Goal: Task Accomplishment & Management: Use online tool/utility

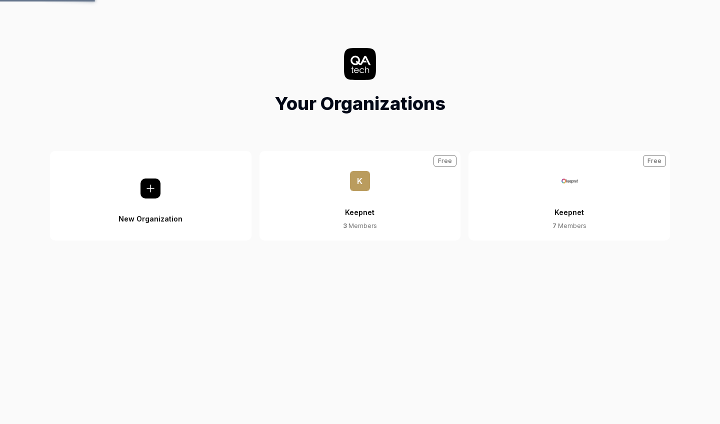
click at [572, 211] on div "Keepnet" at bounding box center [570, 206] width 30 height 31
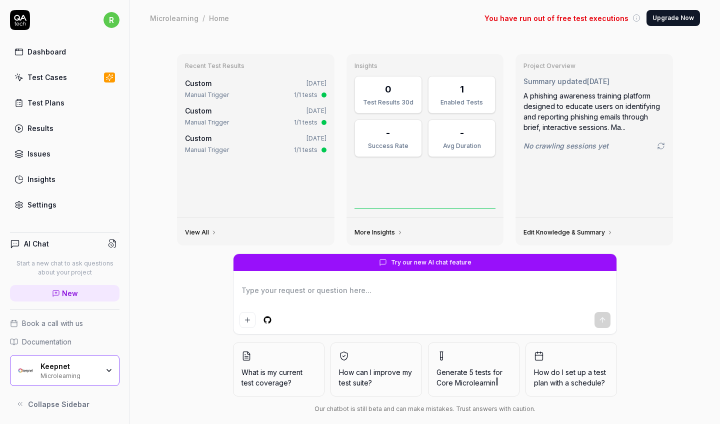
click at [103, 364] on div "Keepnet Microlearning" at bounding box center [73, 370] width 65 height 17
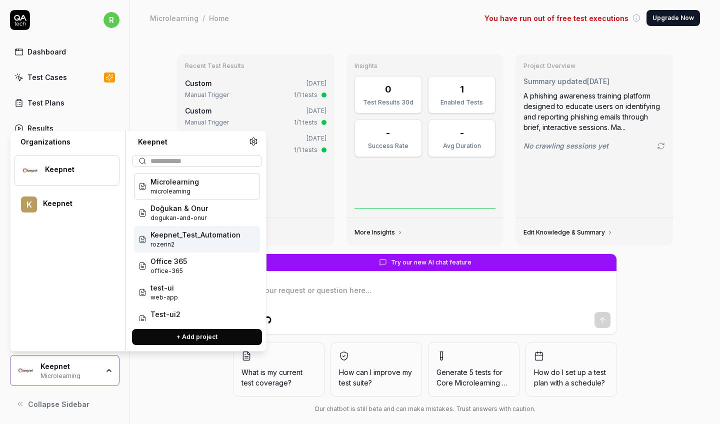
click at [173, 230] on span "Keepnet_Test_Automation" at bounding box center [196, 235] width 90 height 11
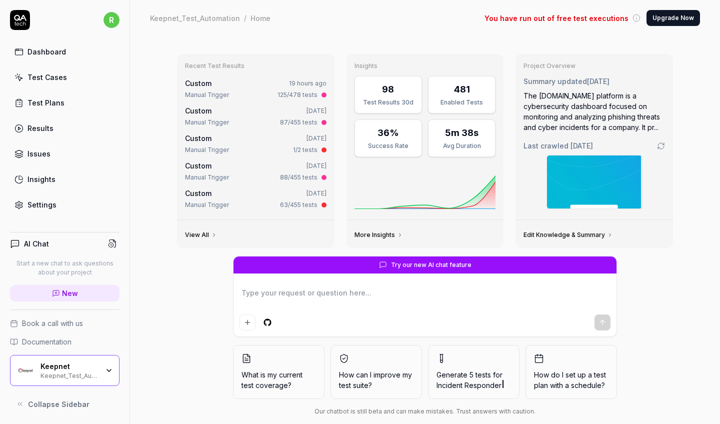
click at [53, 79] on div "Test Cases" at bounding box center [48, 77] width 40 height 11
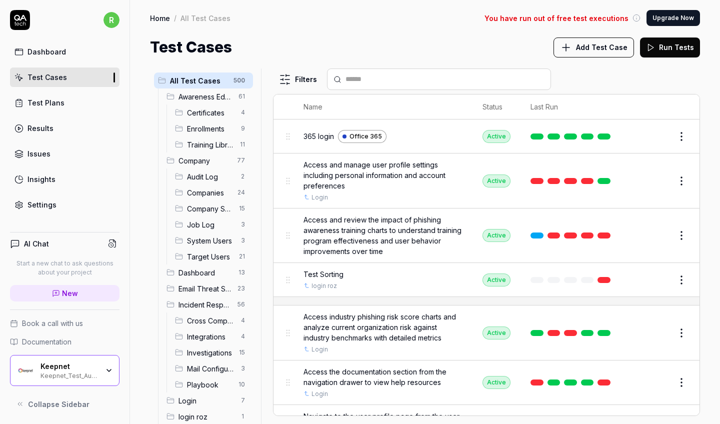
click at [330, 274] on span "Test Sorting" at bounding box center [324, 274] width 40 height 11
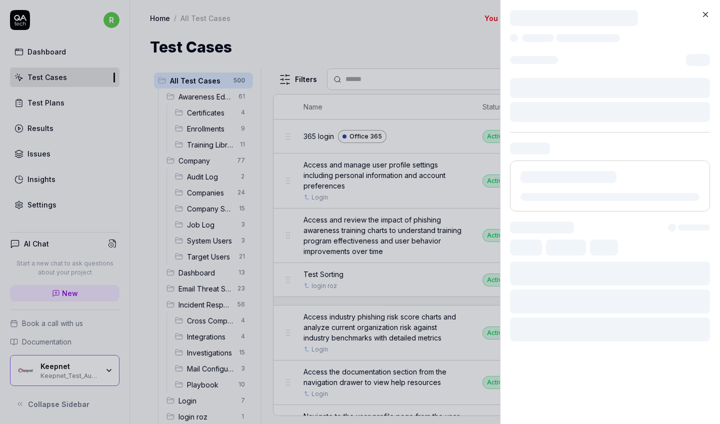
click at [655, 280] on div at bounding box center [610, 274] width 200 height 24
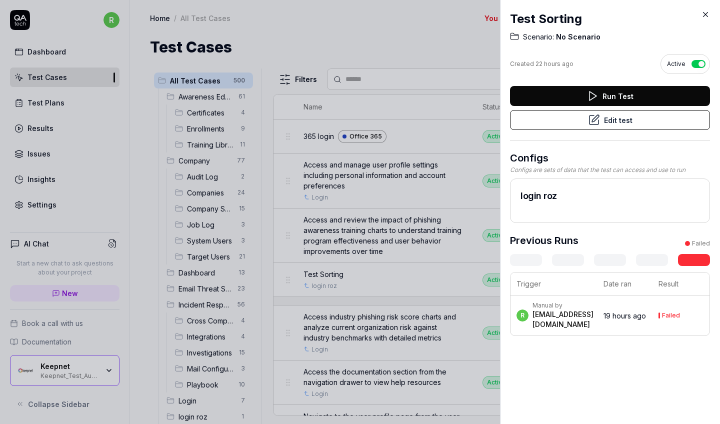
click at [628, 120] on button "Edit test" at bounding box center [610, 120] width 200 height 20
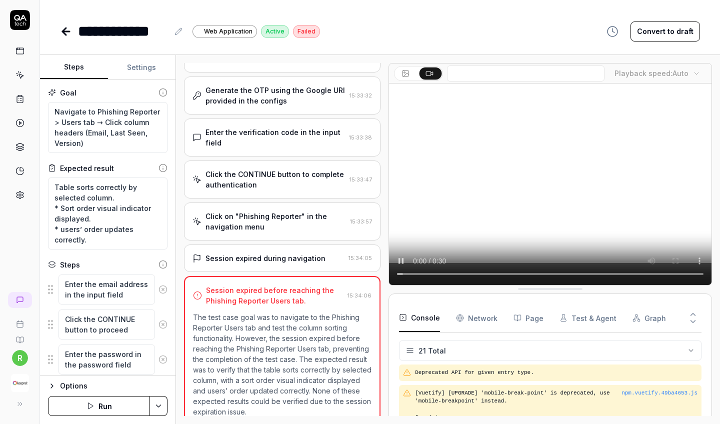
scroll to position [891, 0]
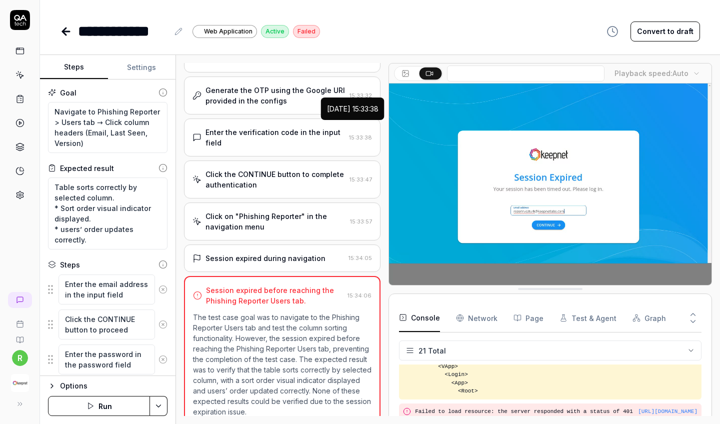
click at [143, 73] on button "Settings" at bounding box center [142, 68] width 68 height 24
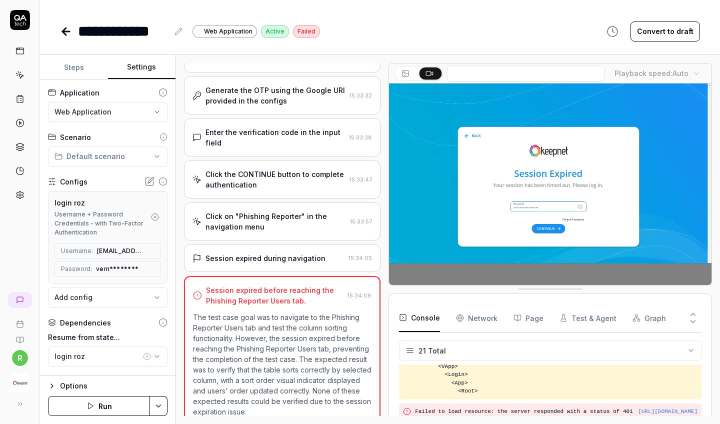
click at [117, 415] on button "Run" at bounding box center [99, 406] width 102 height 20
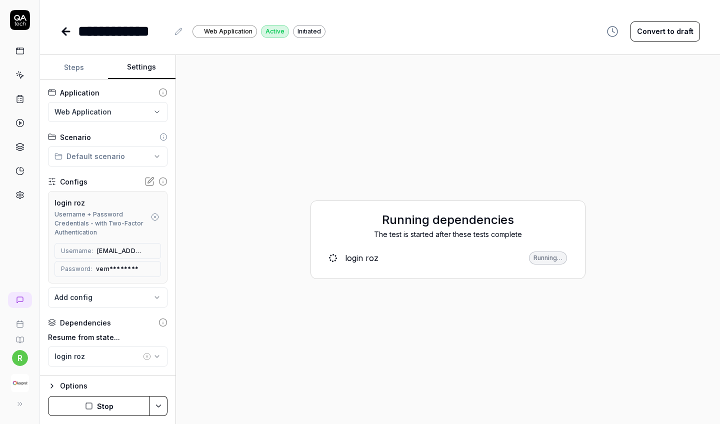
click at [72, 35] on icon at bounding box center [66, 32] width 12 height 12
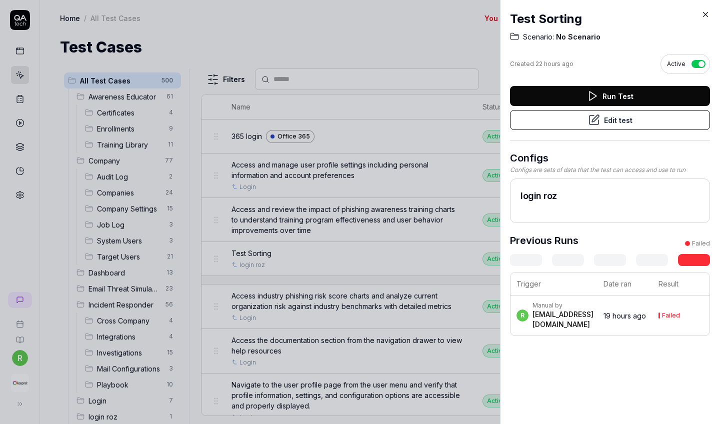
click at [329, 172] on div at bounding box center [360, 212] width 720 height 424
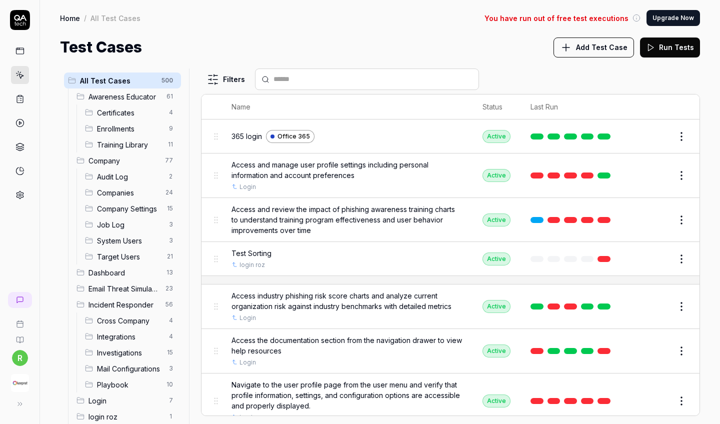
click at [659, 264] on button "Edit" at bounding box center [658, 259] width 24 height 16
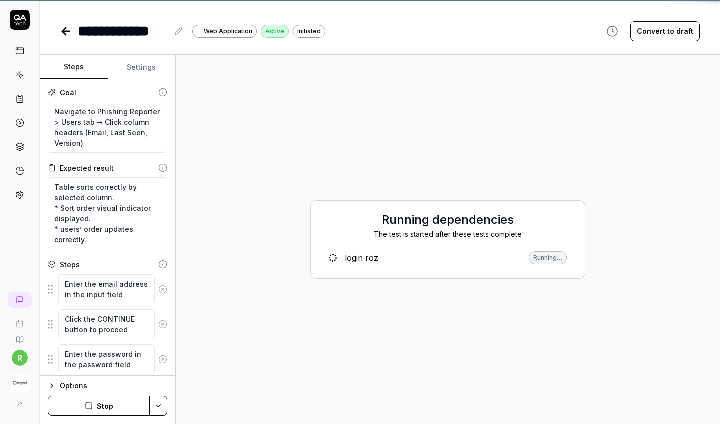
click at [658, 261] on div "Running dependencies The test is started after these tests complete login roz R…" at bounding box center [448, 239] width 528 height 353
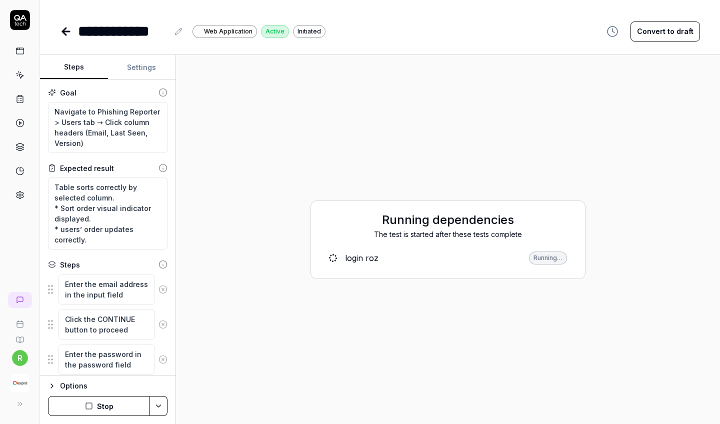
type textarea "*"
click at [68, 33] on icon at bounding box center [66, 32] width 12 height 12
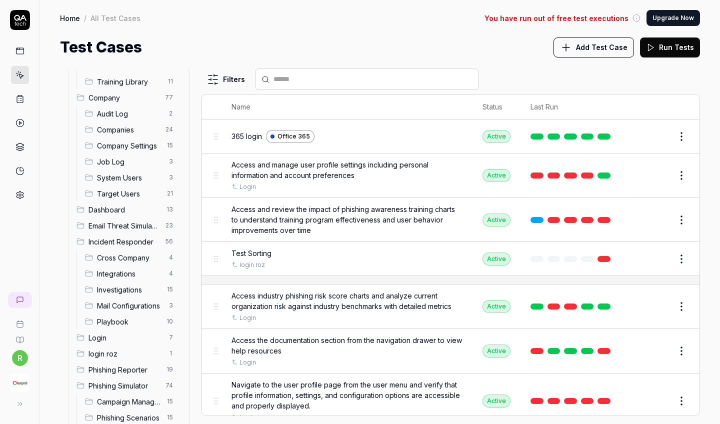
scroll to position [82, 0]
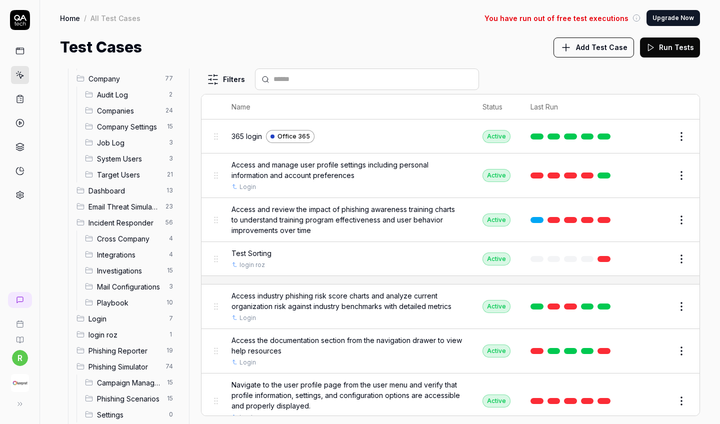
drag, startPoint x: 214, startPoint y: 260, endPoint x: 144, endPoint y: 337, distance: 103.7
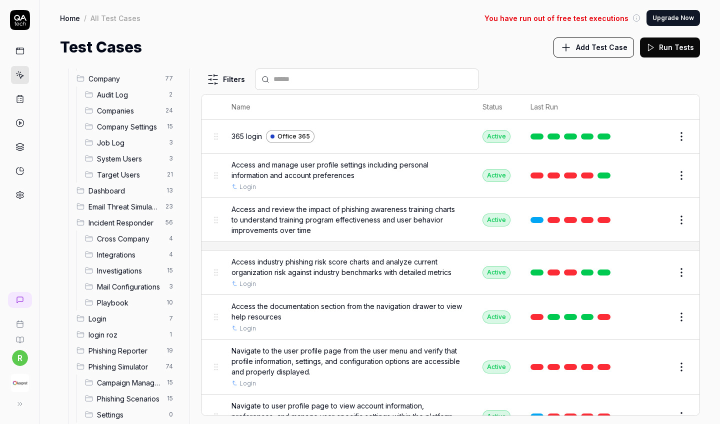
scroll to position [93, 0]
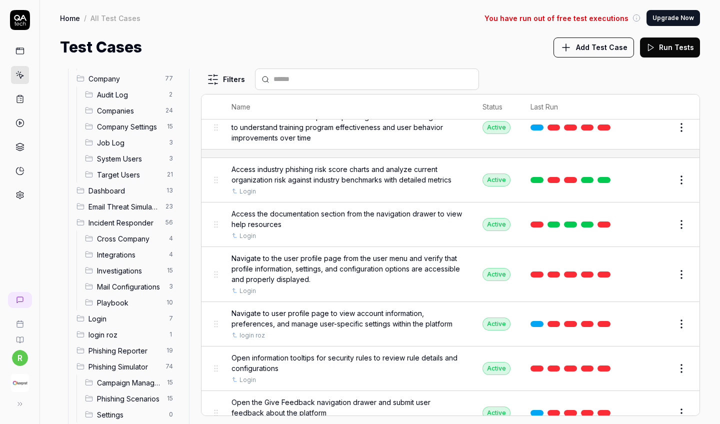
click at [150, 336] on span "login roz" at bounding box center [126, 335] width 75 height 11
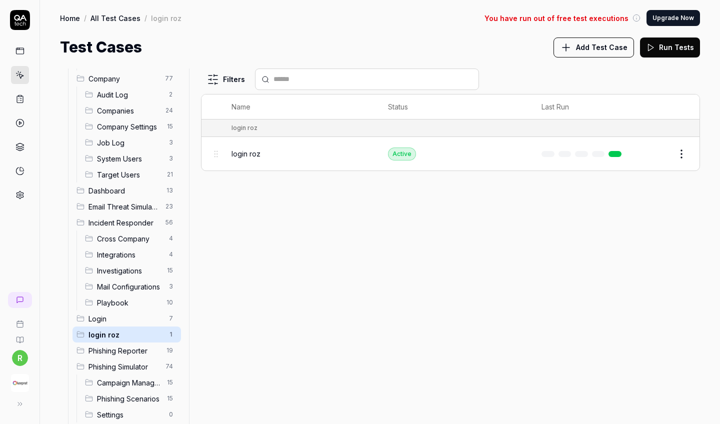
scroll to position [0, 0]
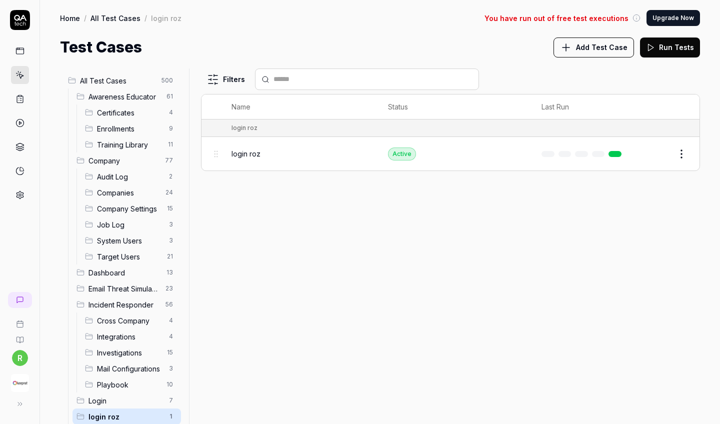
click at [313, 81] on input "text" at bounding box center [373, 79] width 199 height 11
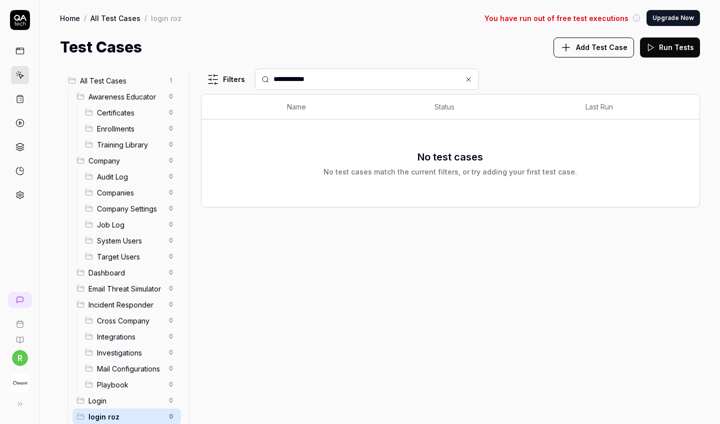
scroll to position [-1, 0]
type input "**********"
click at [119, 82] on span "All Test Cases" at bounding box center [121, 81] width 83 height 11
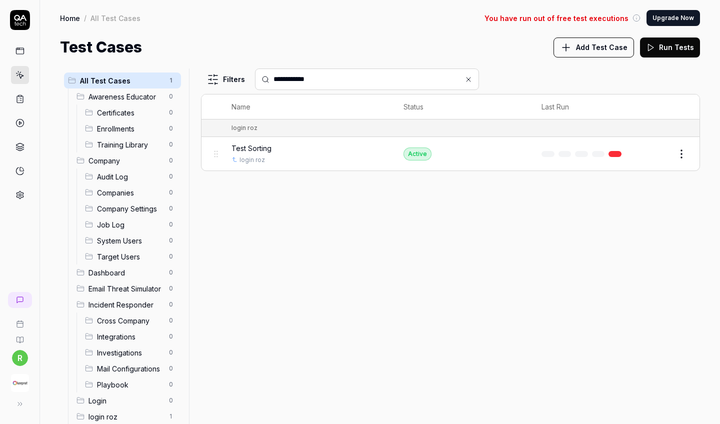
click at [471, 81] on icon at bounding box center [469, 80] width 8 height 8
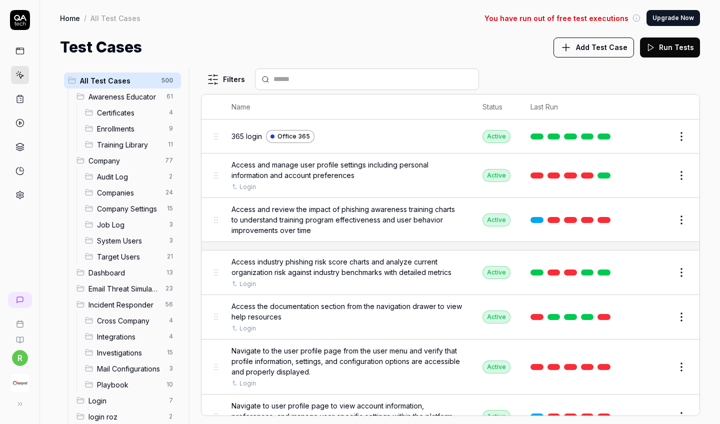
click at [125, 85] on span "All Test Cases" at bounding box center [118, 81] width 76 height 11
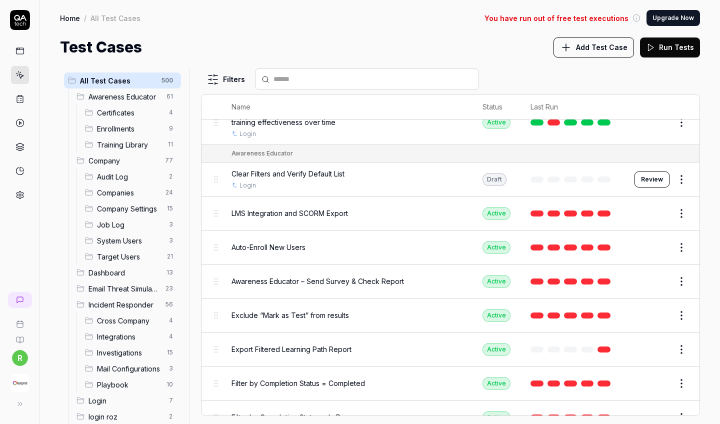
scroll to position [703, 0]
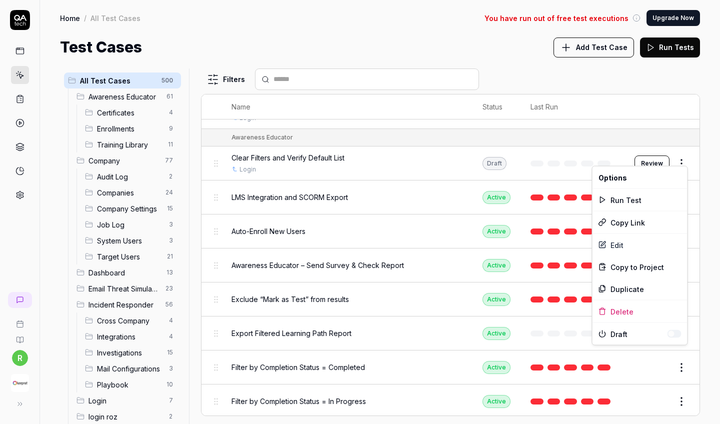
click at [682, 154] on html "r Home / All Test Cases You have run out of free test executions Upgrade Now Ho…" at bounding box center [360, 212] width 720 height 424
click at [678, 335] on button "button" at bounding box center [675, 334] width 14 height 8
click at [561, 337] on html "r Home / All Test Cases You have run out of free test executions Upgrade Now Ho…" at bounding box center [360, 212] width 720 height 424
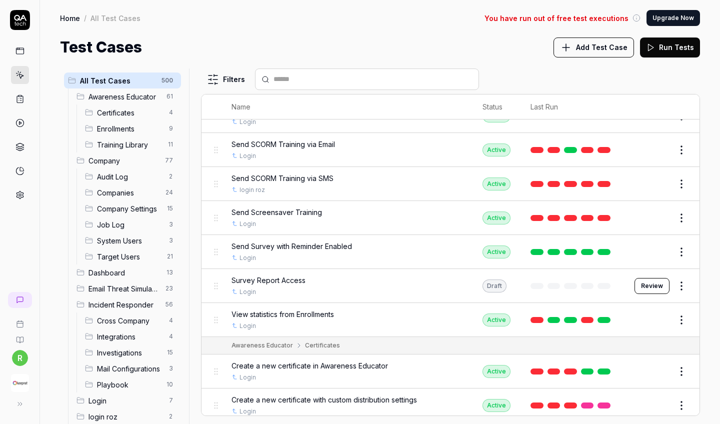
scroll to position [1877, 0]
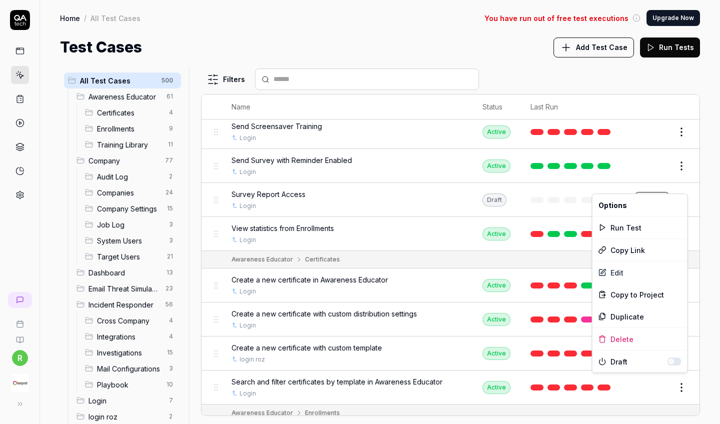
click at [678, 179] on html "r Home / All Test Cases You have run out of free test executions Upgrade Now Ho…" at bounding box center [360, 212] width 720 height 424
click at [679, 362] on button "button" at bounding box center [675, 362] width 14 height 8
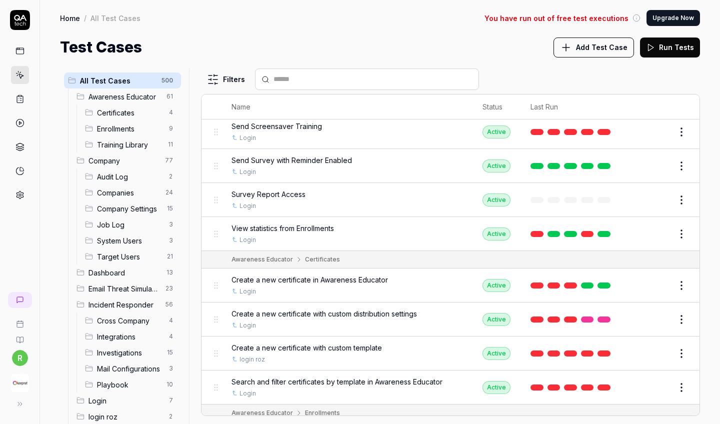
click at [657, 390] on html "r Home / All Test Cases You have run out of free test executions Upgrade Now Ho…" at bounding box center [360, 212] width 720 height 424
click at [606, 317] on link at bounding box center [604, 320] width 13 height 6
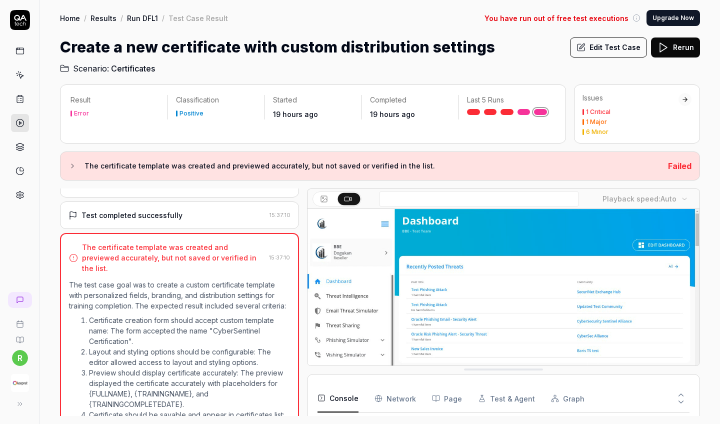
scroll to position [329, 0]
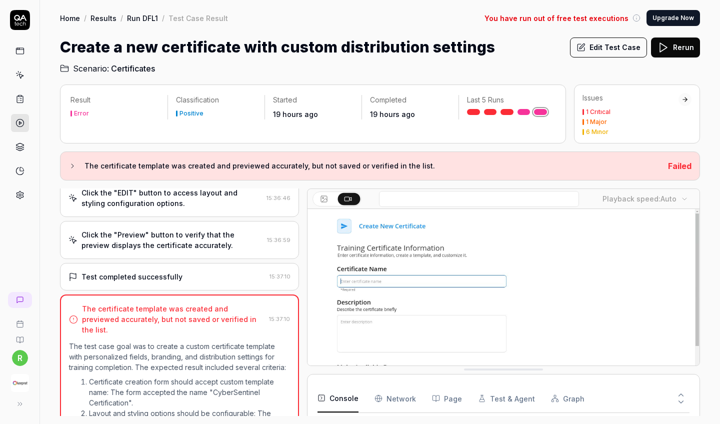
click at [245, 245] on div "Click the "Preview" button to verify that the preview displays the certificate …" at bounding box center [173, 240] width 182 height 21
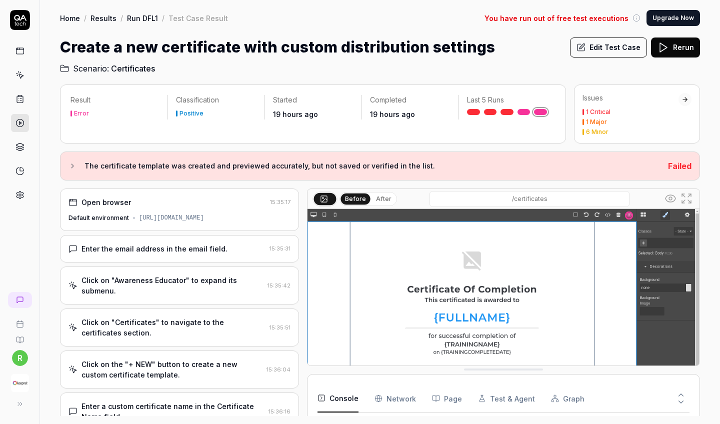
scroll to position [0, 0]
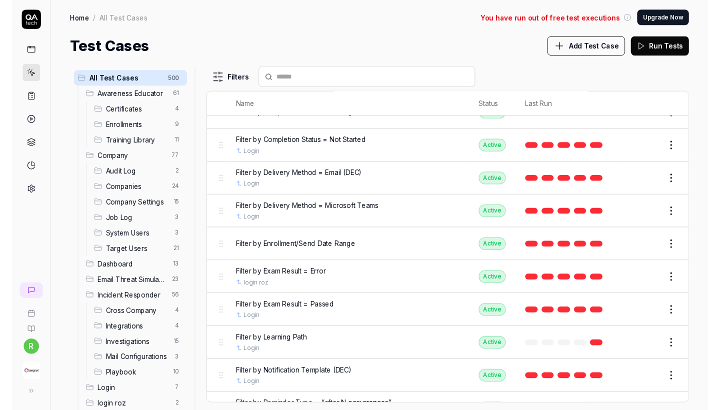
scroll to position [1509, 0]
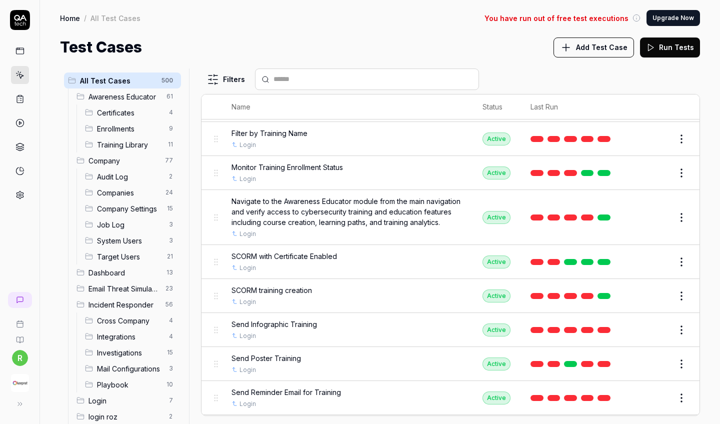
click at [664, 49] on div "Run Tests" at bounding box center [670, 48] width 60 height 20
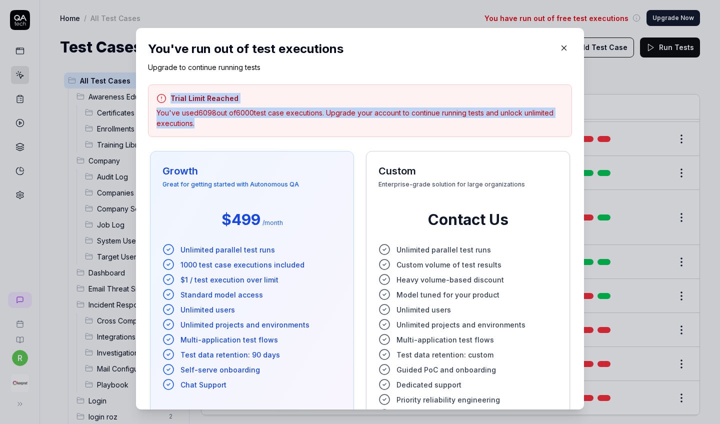
drag, startPoint x: 191, startPoint y: 119, endPoint x: 141, endPoint y: 92, distance: 56.8
click at [141, 92] on div "You've run out of test executions Upgrade to continue running tests Trial Limit…" at bounding box center [360, 219] width 448 height 382
copy div "Trial Limit Reached You've used 6098 out of 6000 test case executions. Upgrade …"
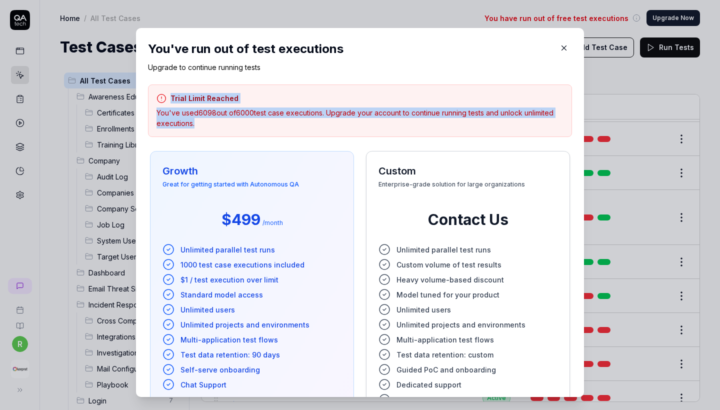
click at [565, 47] on icon "button" at bounding box center [564, 48] width 9 height 9
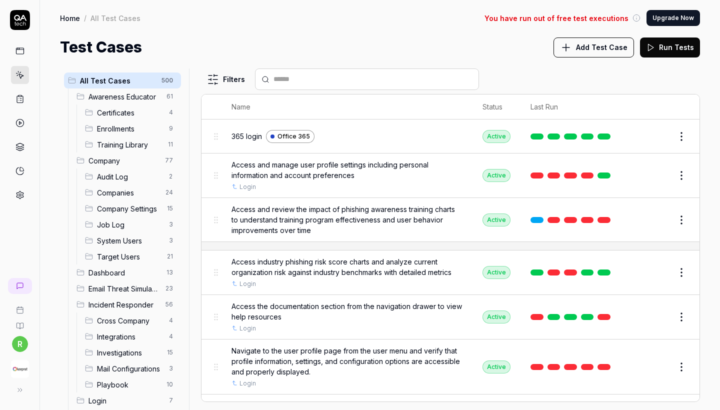
scroll to position [55, 0]
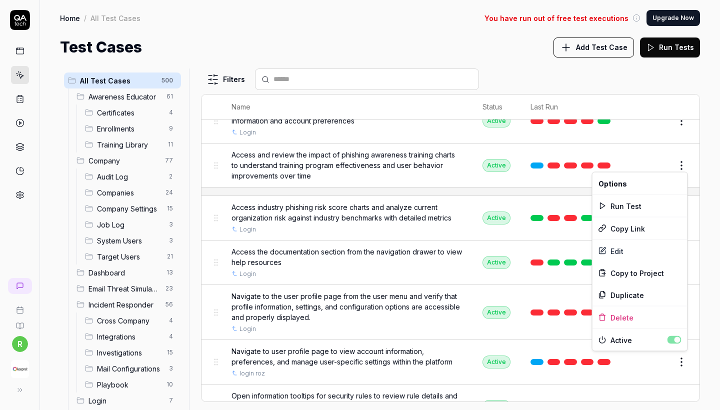
click at [679, 171] on html "r Home / All Test Cases You have run out of free test executions Upgrade Now Ho…" at bounding box center [360, 205] width 720 height 410
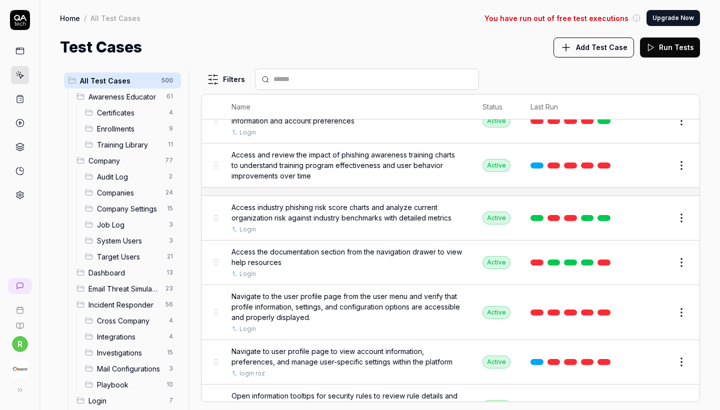
click at [647, 165] on html "r Home / All Test Cases You have run out of free test executions Upgrade Now Ho…" at bounding box center [360, 205] width 720 height 410
click at [678, 165] on html "r Home / All Test Cases You have run out of free test executions Upgrade Now Ho…" at bounding box center [360, 205] width 720 height 410
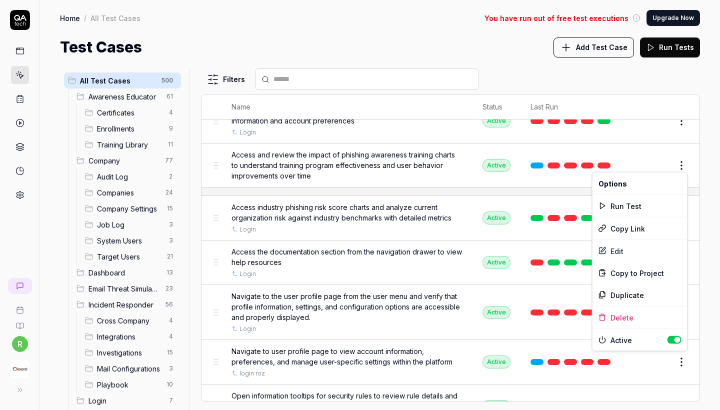
click at [628, 208] on div "Run Test" at bounding box center [640, 206] width 95 height 22
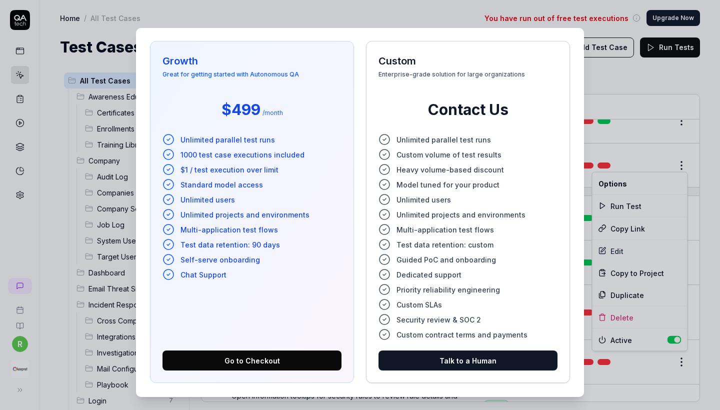
scroll to position [110, 0]
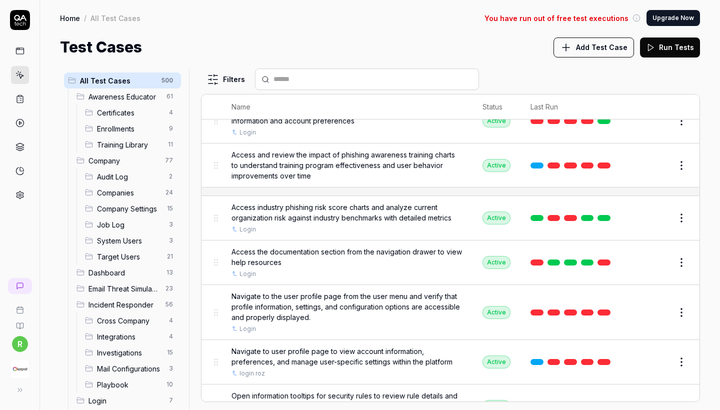
click at [524, 202] on html "r Home / All Test Cases You have run out of free test executions Upgrade Now Ho…" at bounding box center [360, 205] width 720 height 410
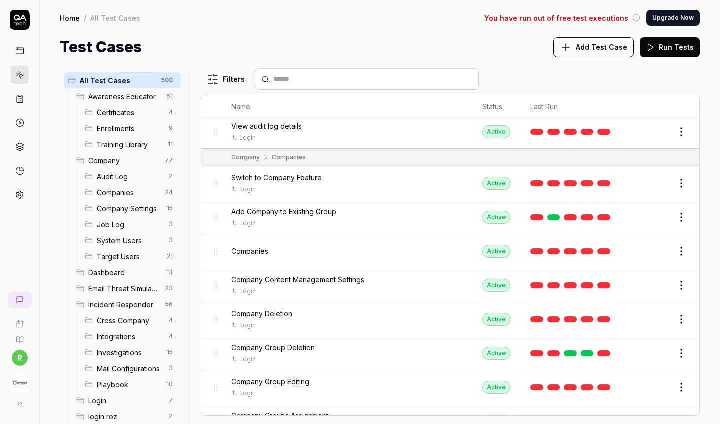
scroll to position [0, 0]
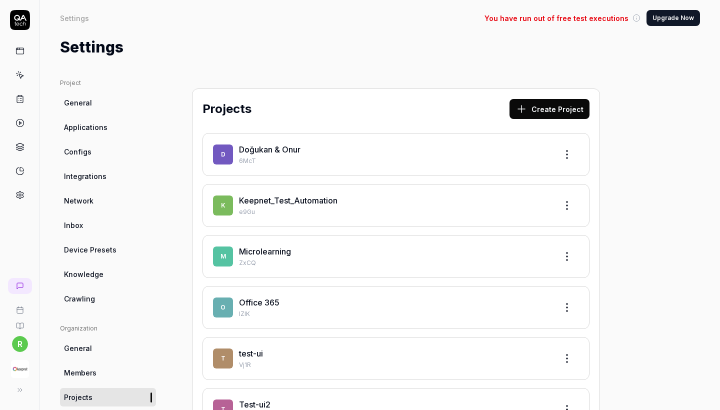
click at [287, 201] on link "Keepnet_Test_Automation" at bounding box center [288, 201] width 99 height 10
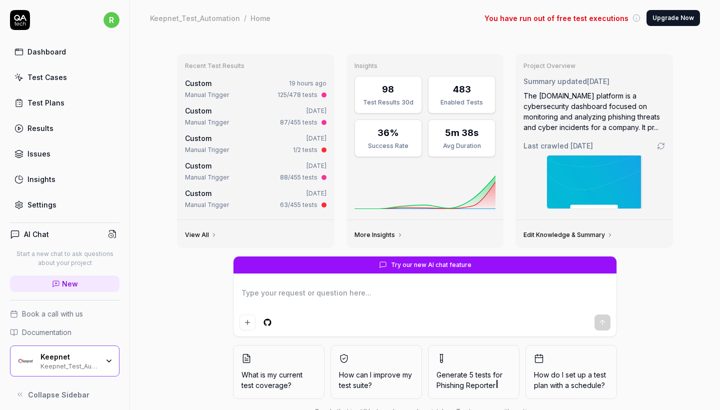
type textarea "*"
click at [77, 81] on link "Test Cases" at bounding box center [65, 78] width 110 height 20
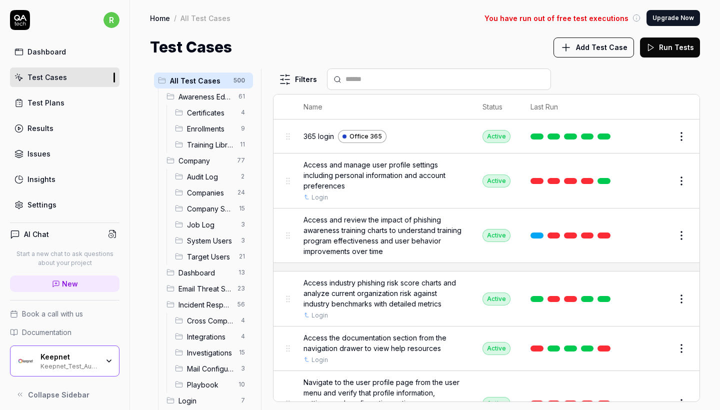
click at [576, 21] on span "You have run out of free test executions" at bounding box center [557, 18] width 144 height 11
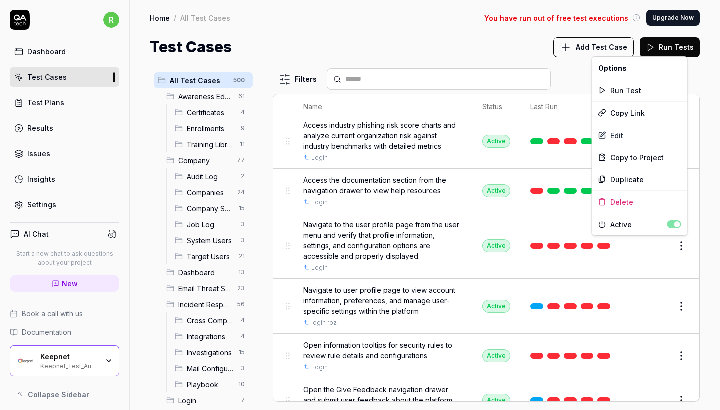
click at [679, 249] on html "r Dashboard Test Cases Test Plans Results Issues Insights Settings AI Chat Star…" at bounding box center [360, 205] width 720 height 410
click at [627, 94] on div "Run Test" at bounding box center [640, 91] width 95 height 22
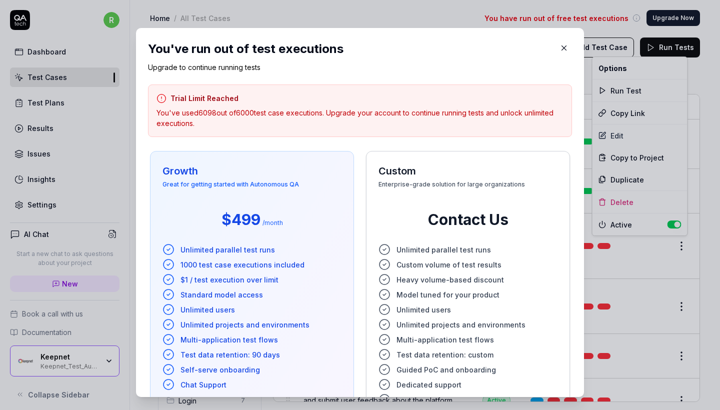
scroll to position [0, 0]
click at [563, 49] on icon "button" at bounding box center [564, 48] width 9 height 9
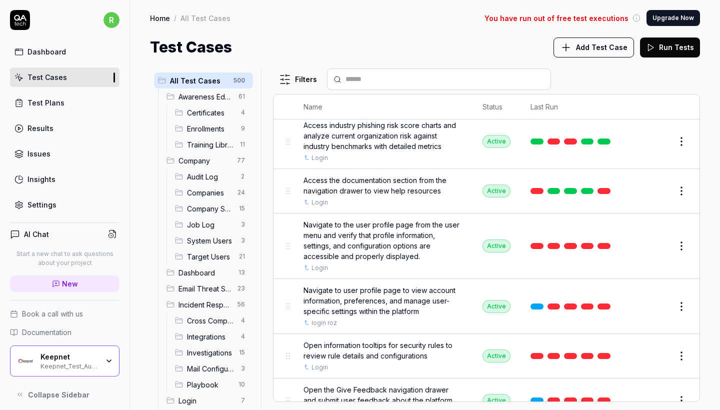
click at [496, 51] on html "r Dashboard Test Cases Test Plans Results Issues Insights Settings AI Chat Star…" at bounding box center [360, 205] width 720 height 410
